Goal: Find contact information: Find contact information

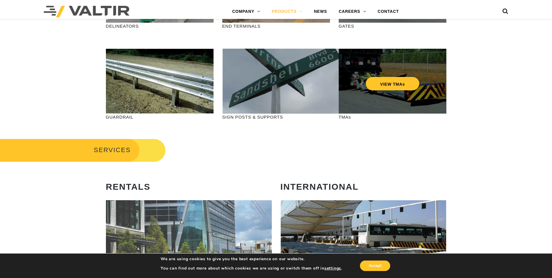
scroll to position [146, 0]
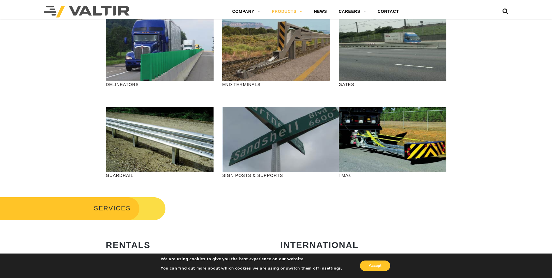
click at [357, 134] on div "VIEW TMAs" at bounding box center [393, 129] width 84 height 19
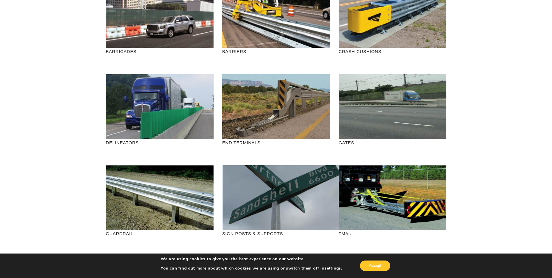
scroll to position [0, 0]
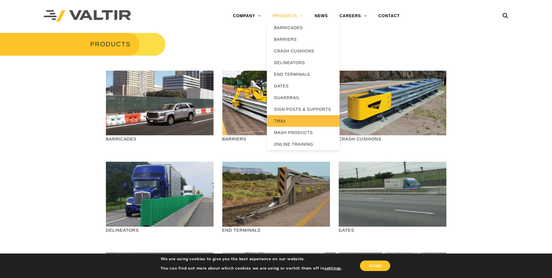
click at [292, 119] on link "TMAs" at bounding box center [303, 121] width 73 height 12
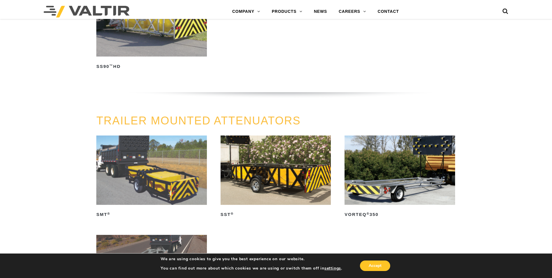
scroll to position [408, 0]
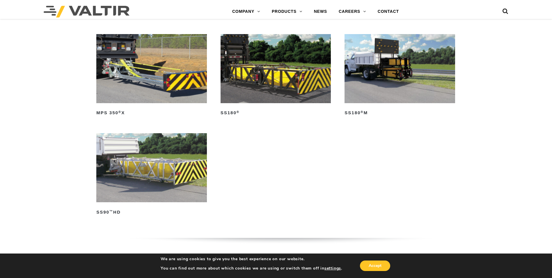
click at [343, 205] on ul "ALPHA 70K TMA ® Read more ALPHA TM DXM Read more GUARD EN Read more MPS 350 ® X…" at bounding box center [276, 84] width 360 height 298
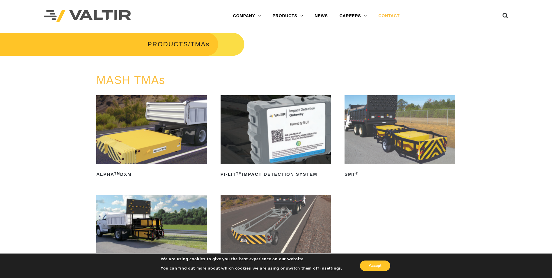
click at [379, 15] on link "CONTACT" at bounding box center [389, 16] width 33 height 12
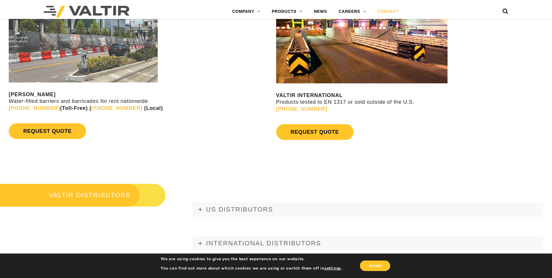
scroll to position [659, 0]
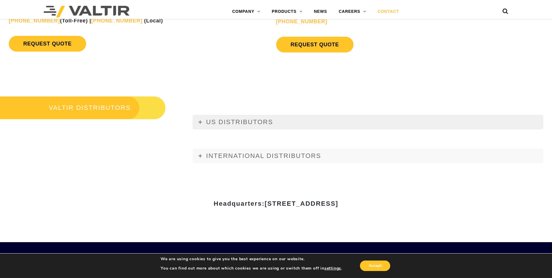
click at [207, 126] on span "US DISTRIBUTORS" at bounding box center [239, 121] width 67 height 7
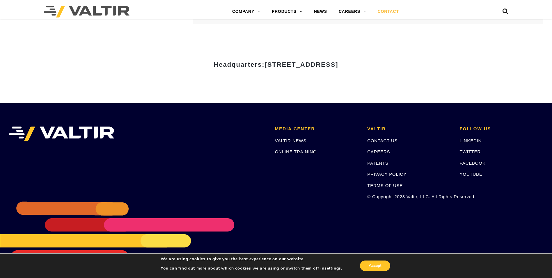
scroll to position [2483, 0]
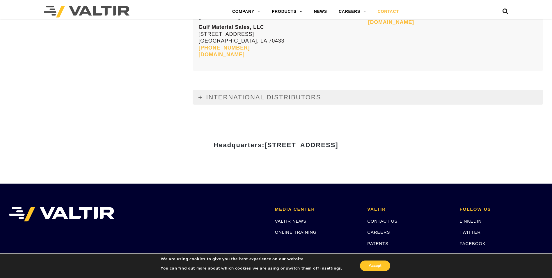
click at [231, 105] on link "INTERNATIONAL DISTRIBUTORS" at bounding box center [368, 97] width 351 height 15
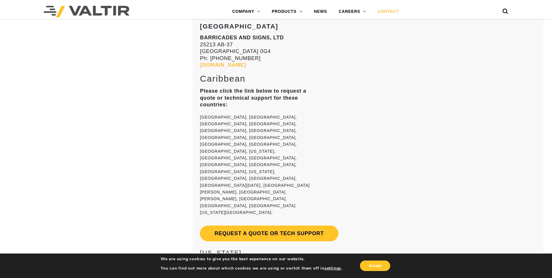
scroll to position [4405, 0]
